Goal: Information Seeking & Learning: Learn about a topic

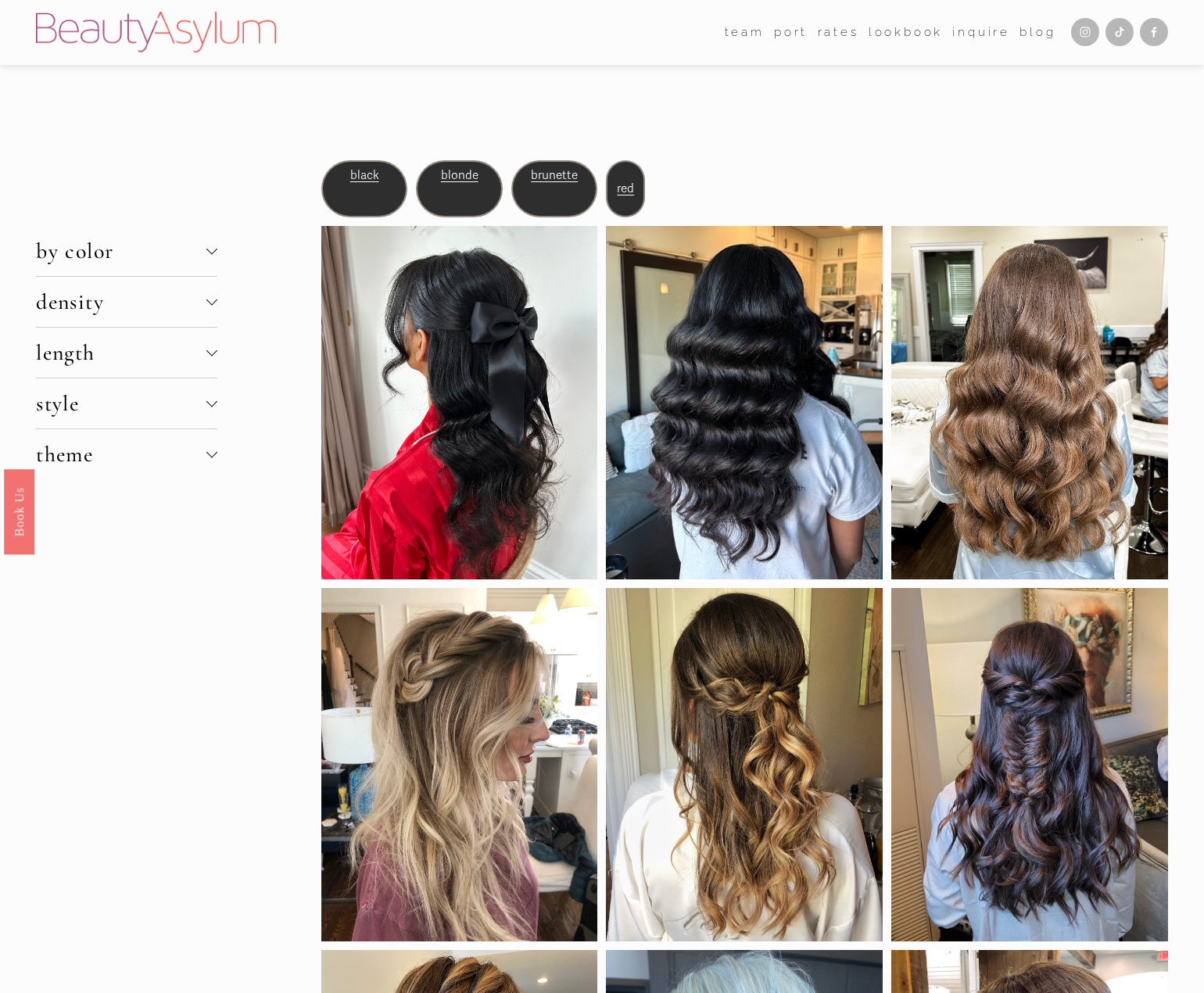
click at [211, 305] on div at bounding box center [211, 299] width 11 height 11
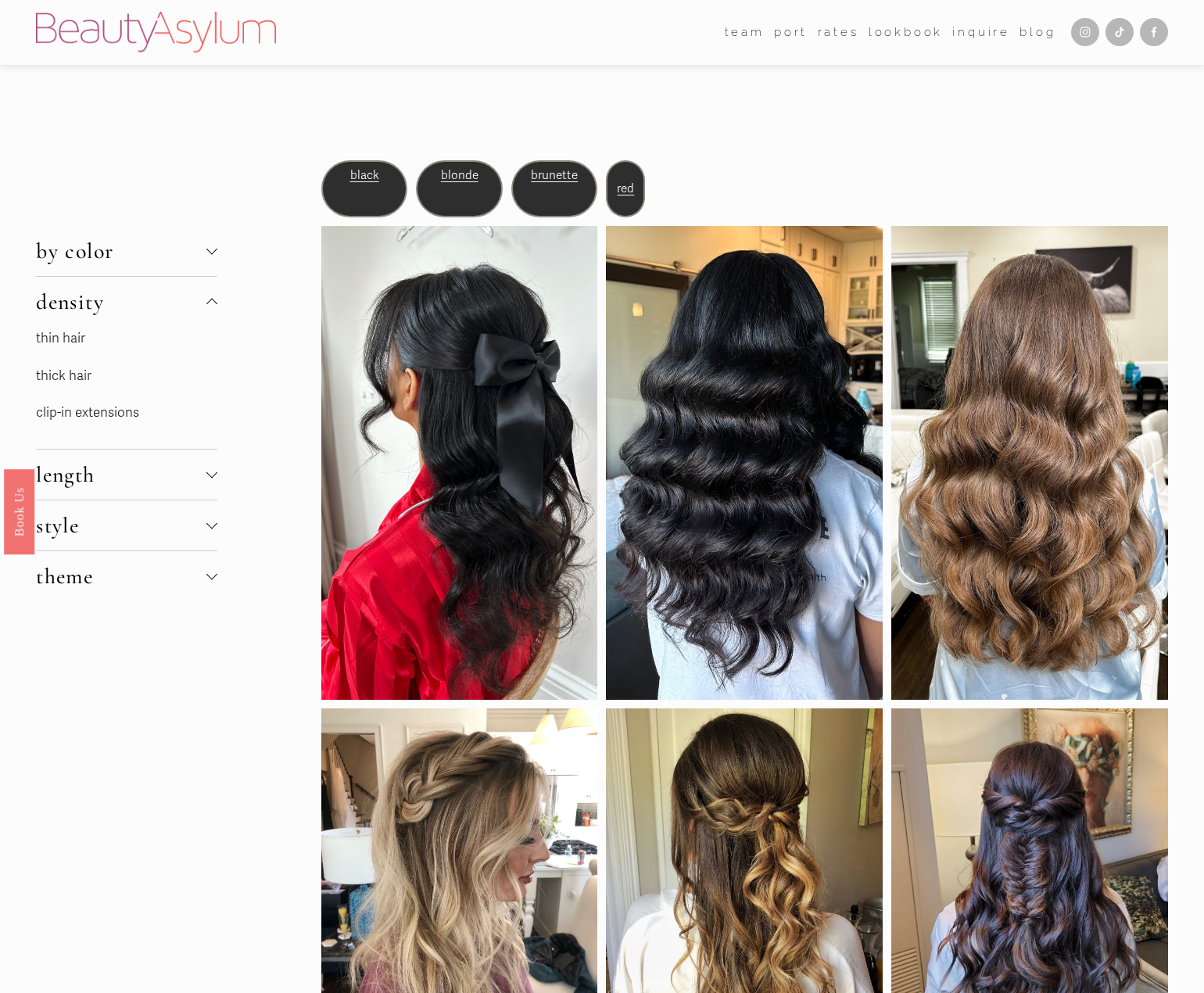
click at [81, 343] on link "thin hair" at bounding box center [60, 338] width 49 height 16
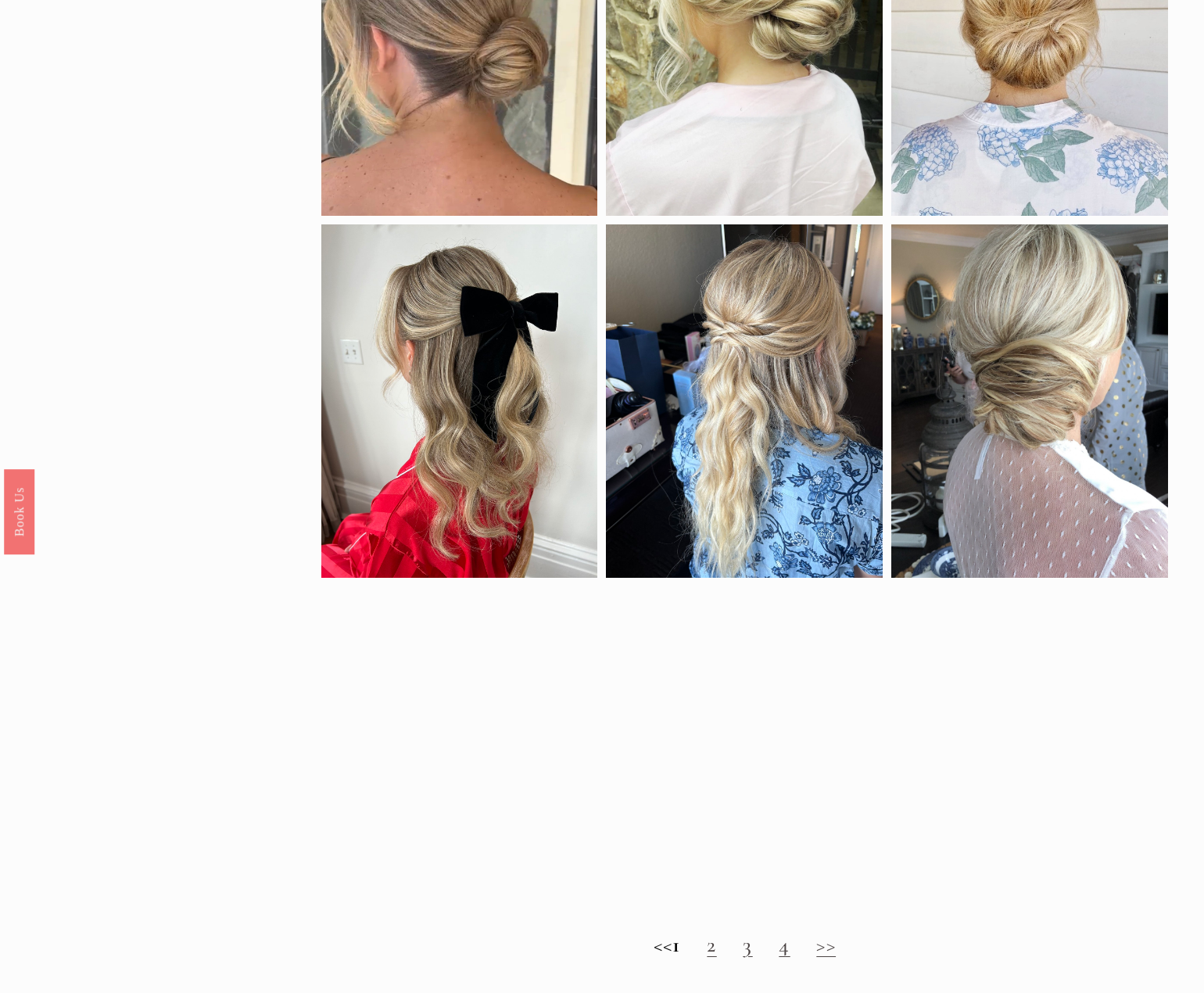
scroll to position [1095, 0]
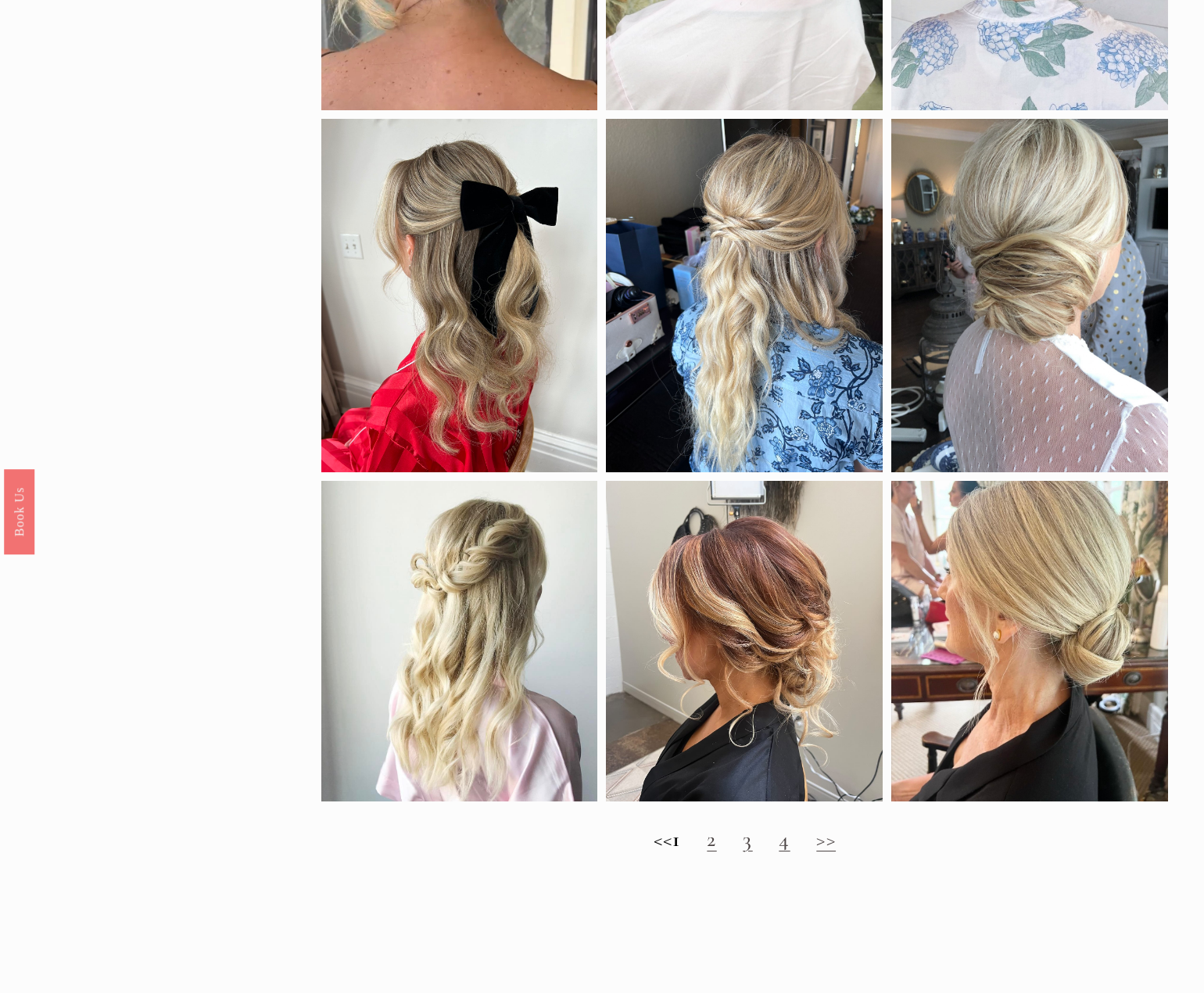
click at [716, 852] on link "2" at bounding box center [712, 839] width 9 height 27
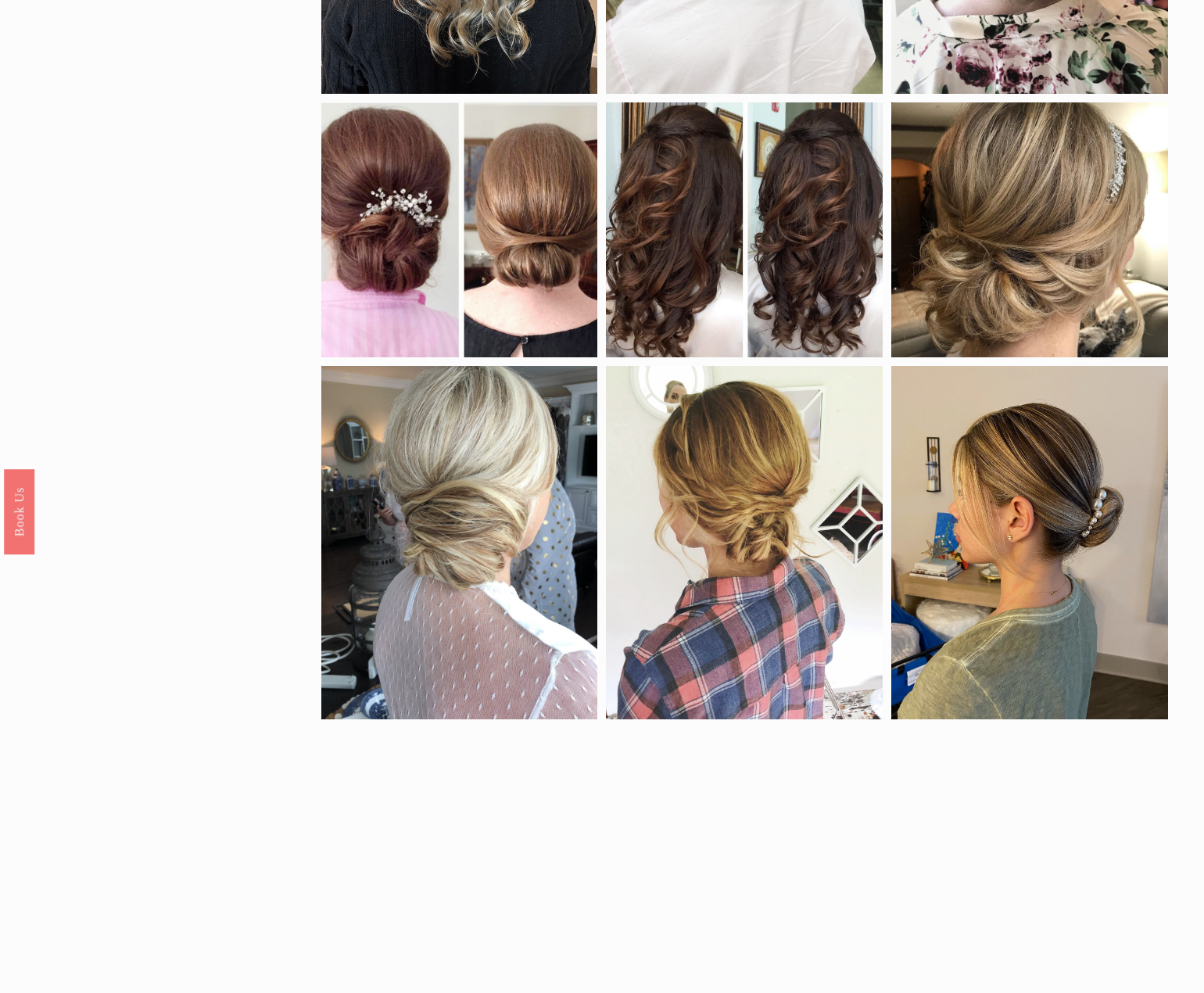
scroll to position [1252, 0]
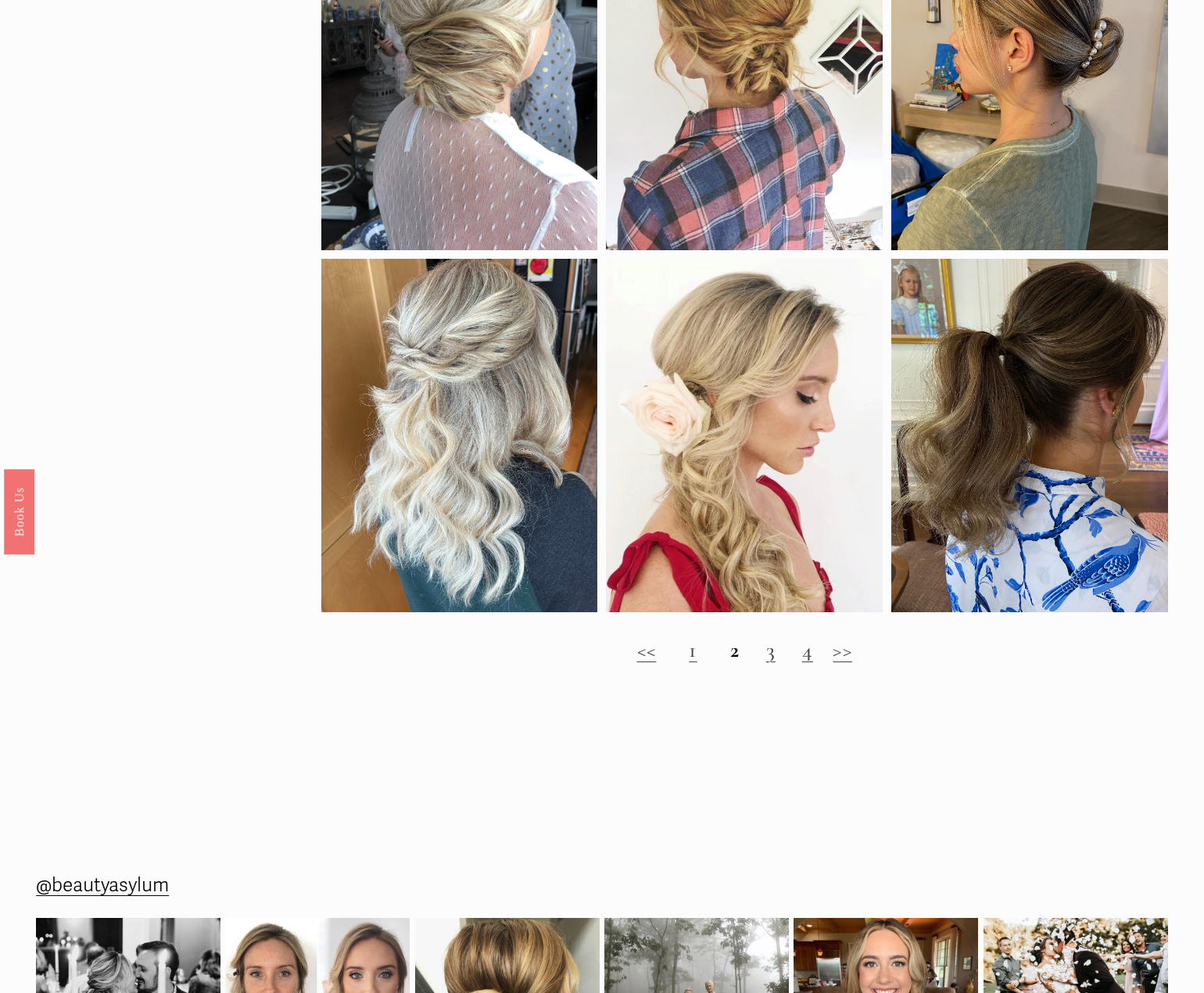
click at [763, 663] on h2 "<< 1 2 3 4 >>" at bounding box center [745, 650] width 847 height 26
click at [770, 663] on link "3" at bounding box center [770, 650] width 9 height 27
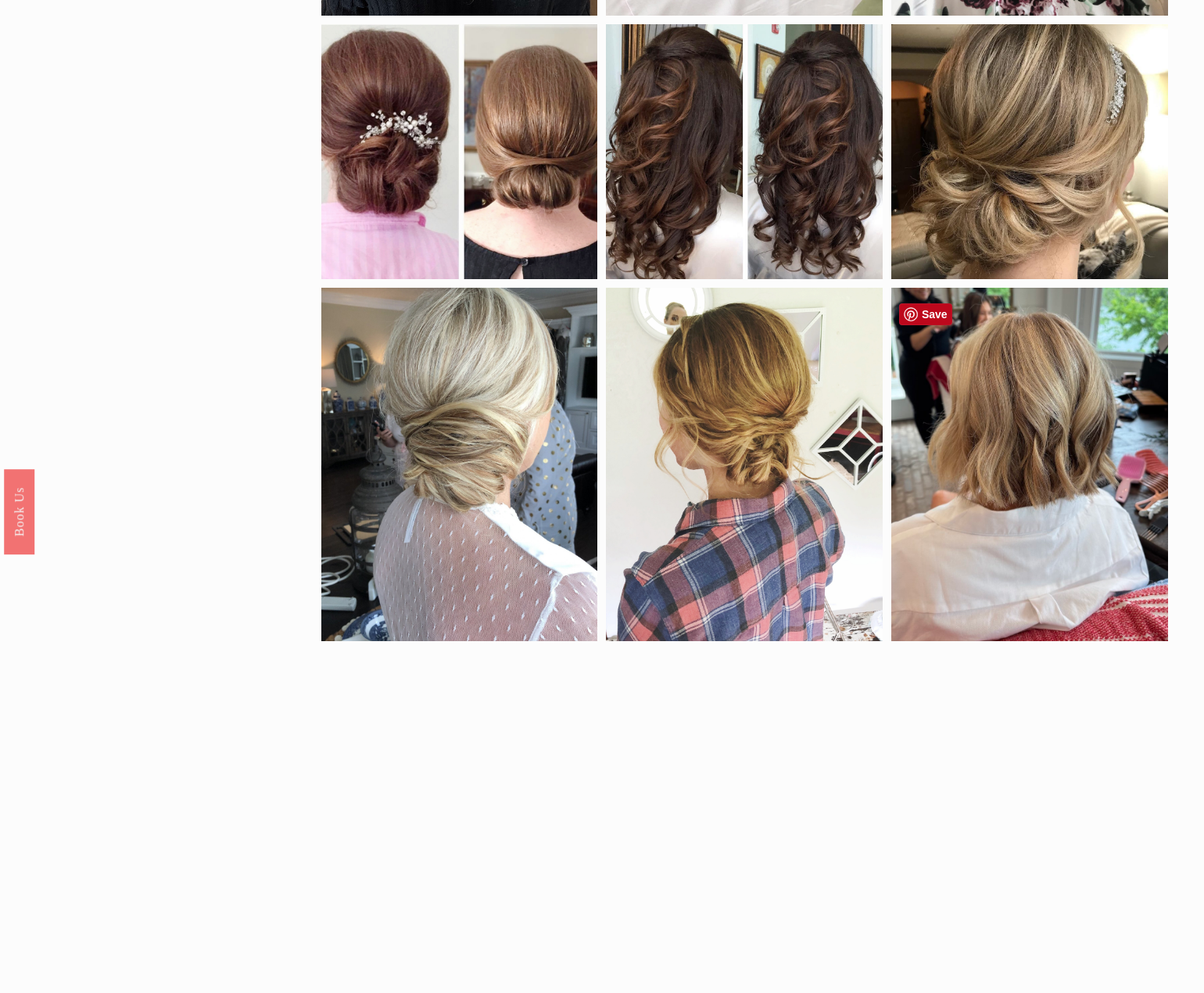
scroll to position [1252, 0]
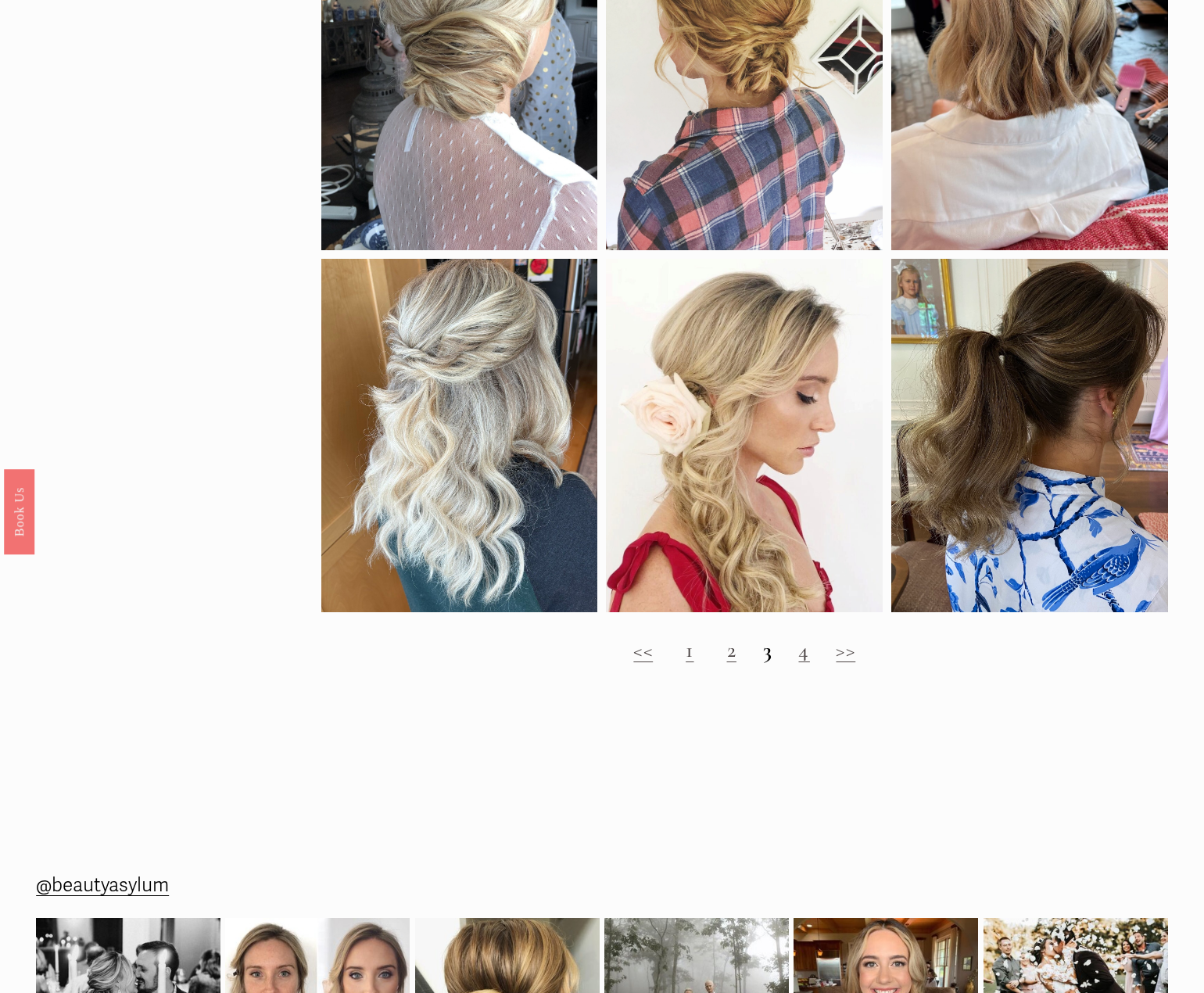
click at [805, 663] on link "4" at bounding box center [804, 650] width 11 height 27
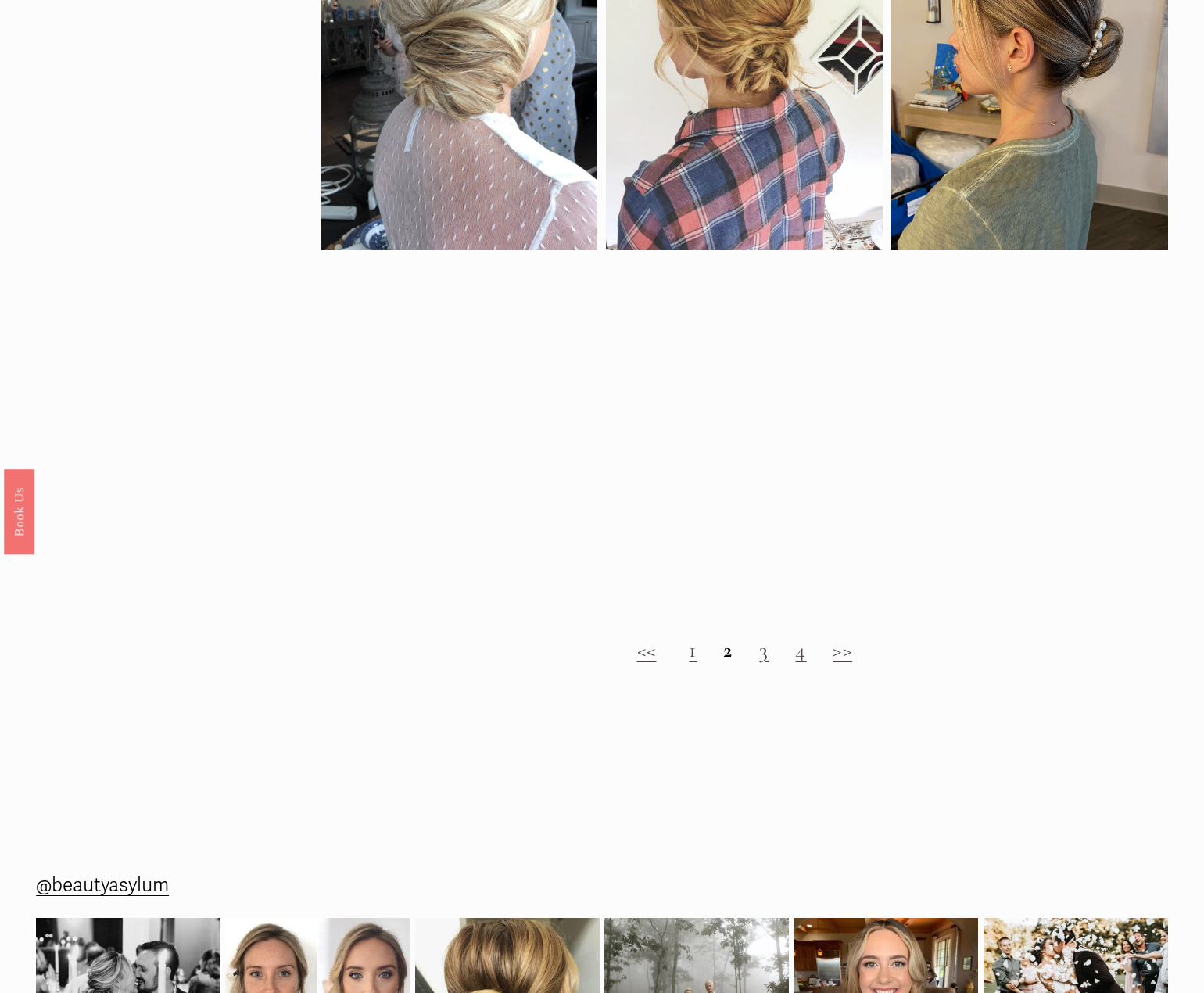
scroll to position [1643, 0]
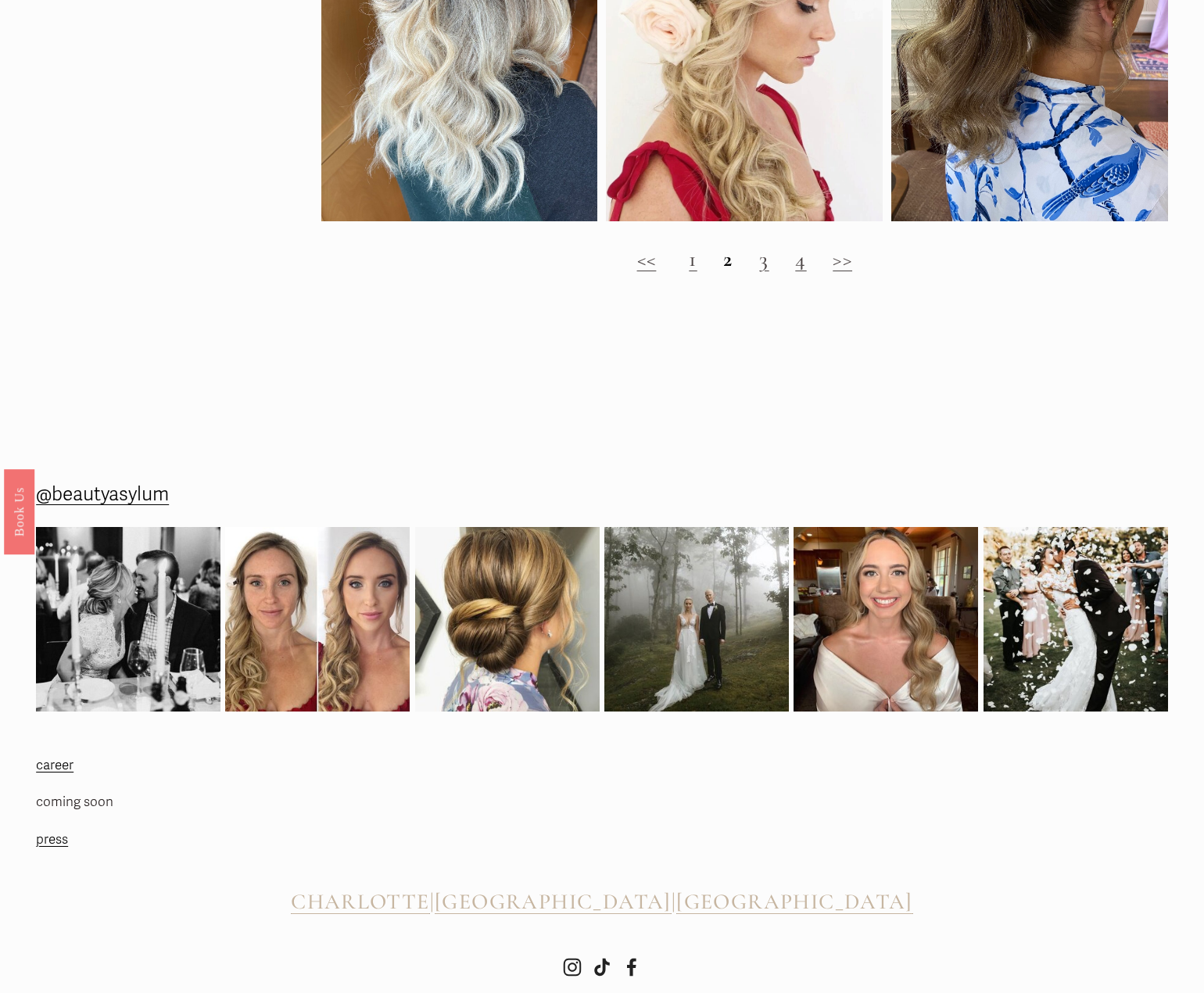
click at [802, 273] on link "4" at bounding box center [800, 259] width 11 height 27
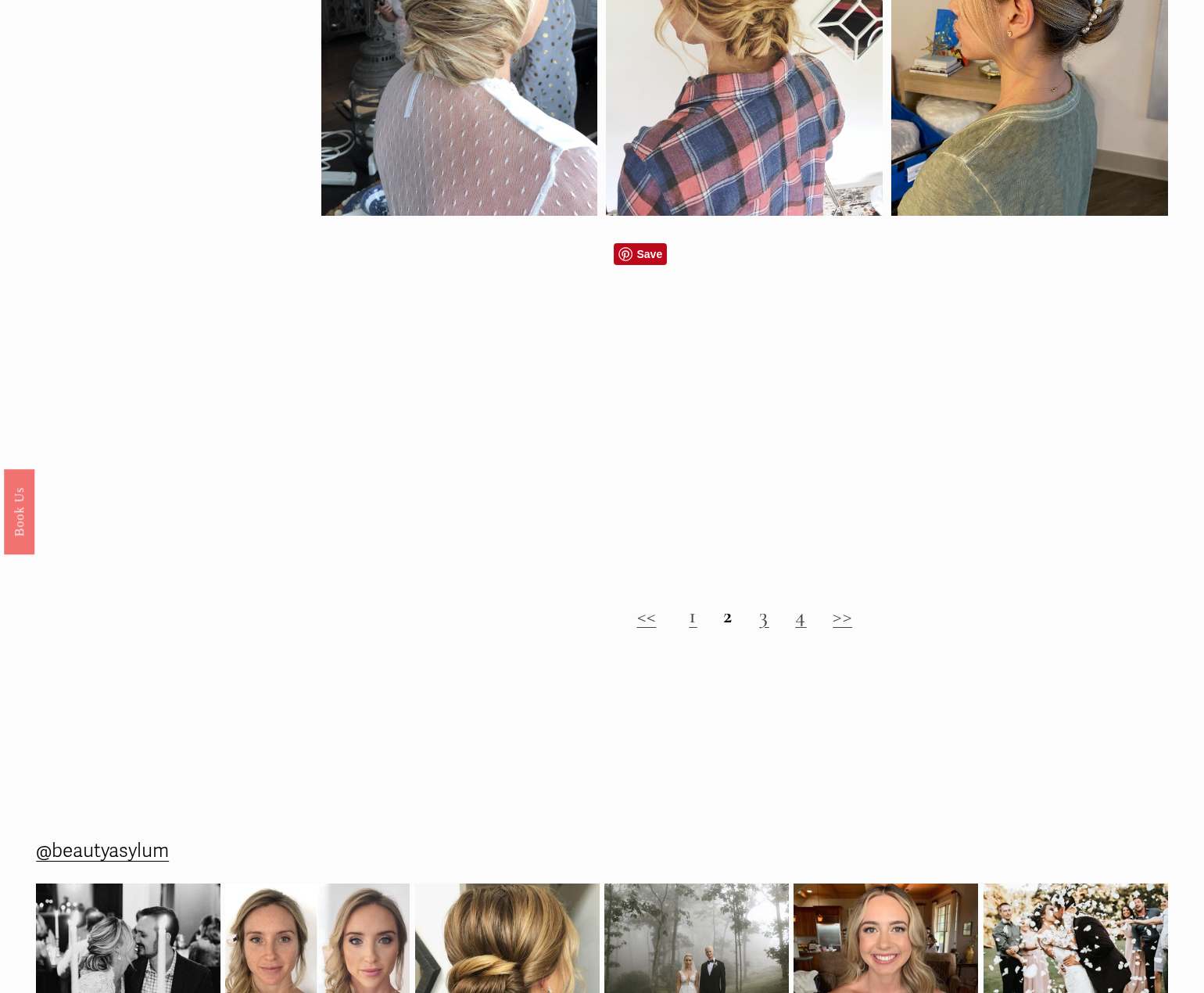
scroll to position [1329, 0]
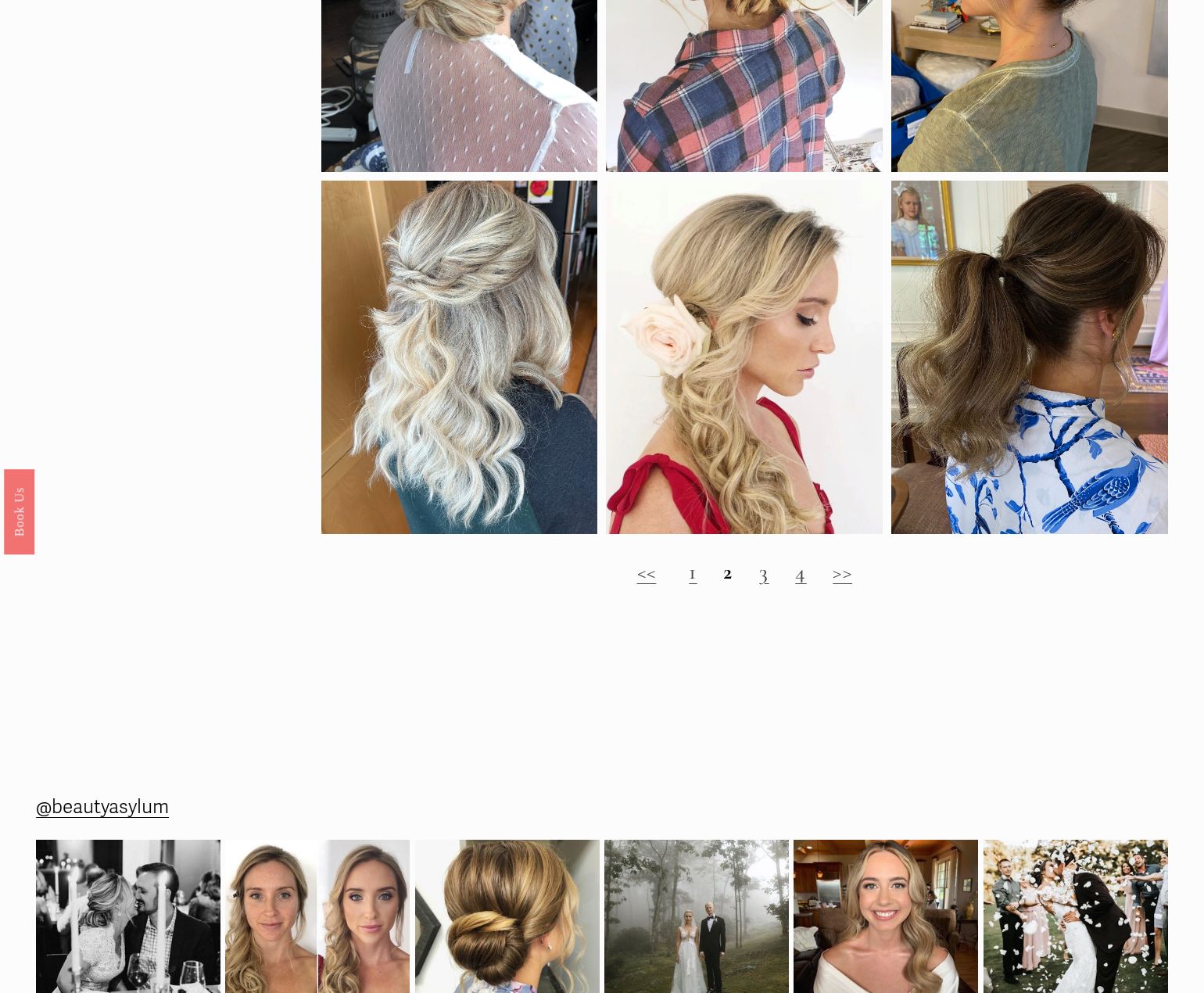
click at [842, 582] on link ">>" at bounding box center [843, 571] width 20 height 27
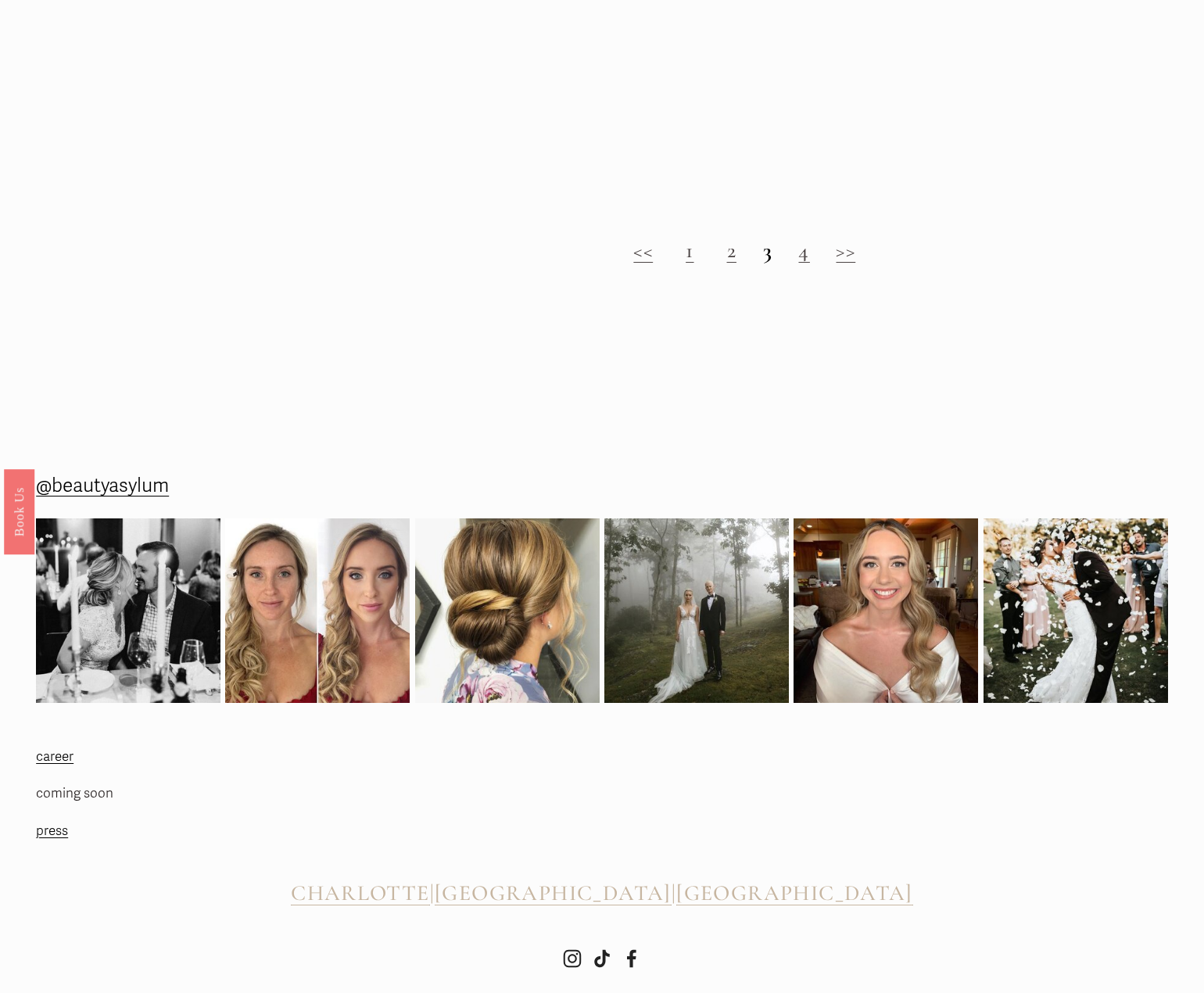
scroll to position [1693, 0]
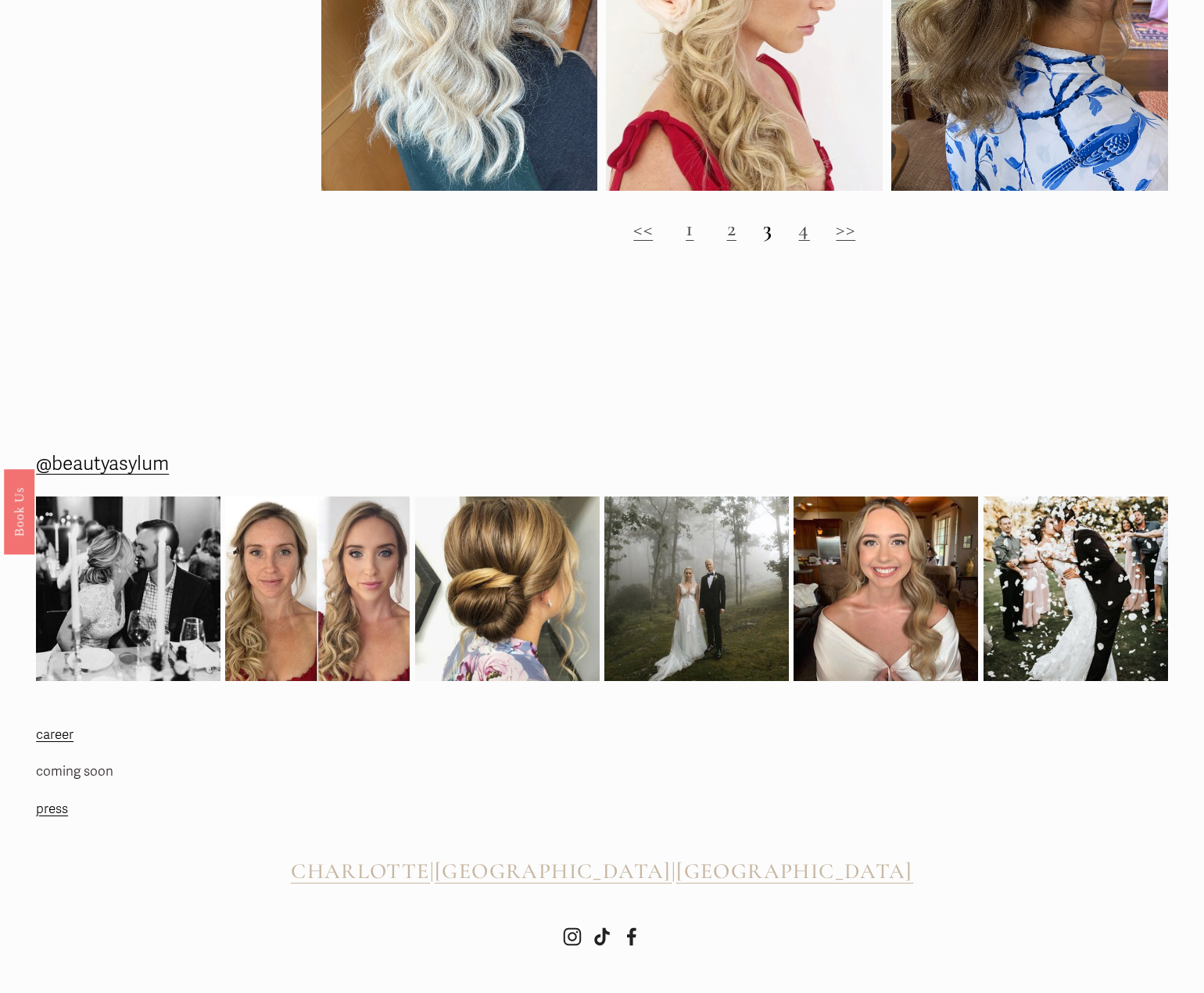
click at [852, 222] on link ">>" at bounding box center [845, 228] width 20 height 27
